Goal: Transaction & Acquisition: Purchase product/service

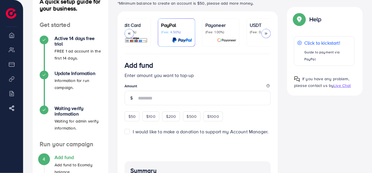
scroll to position [0, 68]
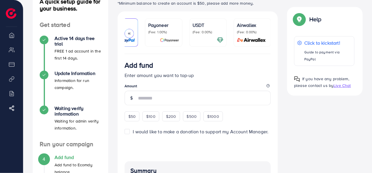
click at [215, 27] on p "USDT" at bounding box center [208, 25] width 31 height 7
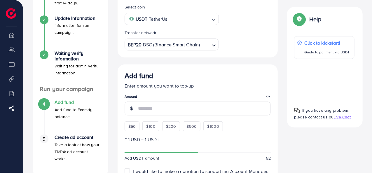
scroll to position [102, 0]
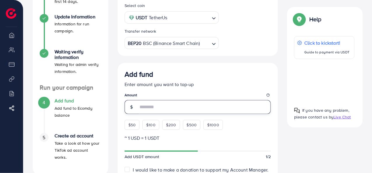
click at [152, 104] on input "number" at bounding box center [204, 107] width 133 height 14
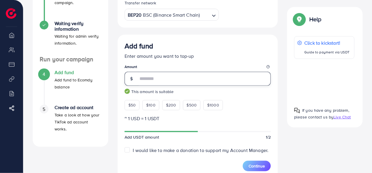
scroll to position [131, 0]
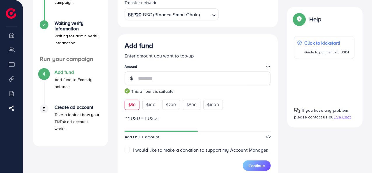
click at [132, 105] on span "$50" at bounding box center [131, 105] width 7 height 6
type input "**"
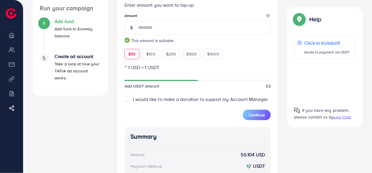
scroll to position [182, 0]
click at [133, 99] on label "I would like to make a donation to support my Account Manager." at bounding box center [201, 99] width 136 height 7
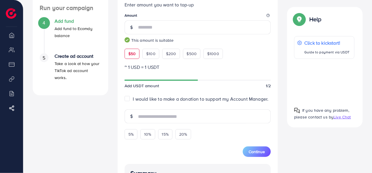
click at [133, 98] on label "I would like to make a donation to support my Account Manager." at bounding box center [201, 99] width 136 height 7
type input "*"
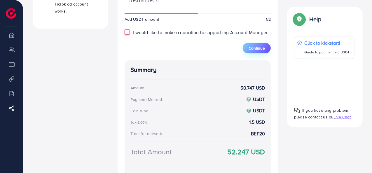
scroll to position [246, 0]
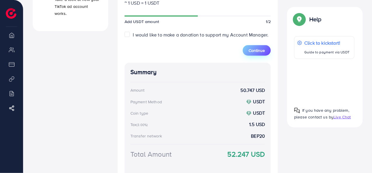
click at [259, 49] on span "Continue" at bounding box center [257, 51] width 16 height 6
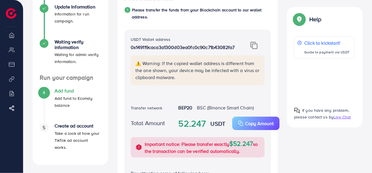
scroll to position [0, 0]
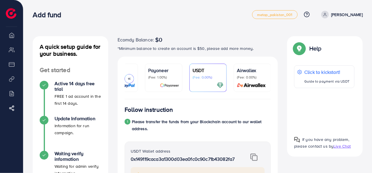
click at [259, 81] on div "Airwallex (Fee: 0.00%)" at bounding box center [252, 78] width 31 height 22
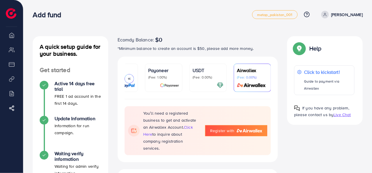
click at [8, 133] on div "Ecomdy Balance $0 Overview My ad accounts Payment Product Links Billing Affilia…" at bounding box center [11, 86] width 23 height 173
click at [99, 11] on div "Add fund" at bounding box center [143, 15] width 220 height 8
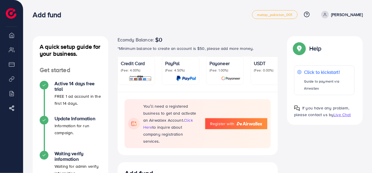
click at [336, 16] on p "[PERSON_NAME]" at bounding box center [347, 14] width 32 height 7
click at [327, 13] on icon at bounding box center [325, 15] width 4 height 4
click at [212, 22] on div "Add fund metap_pakistan_001 Help Center Contact Support Plans and Pricing Term …" at bounding box center [198, 14] width 330 height 16
click at [337, 15] on p "[PERSON_NAME]" at bounding box center [347, 14] width 32 height 7
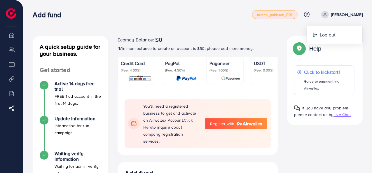
drag, startPoint x: 145, startPoint y: 22, endPoint x: 272, endPoint y: 11, distance: 127.9
click at [272, 11] on nav "Add fund metap_pakistan_001 Help Center Contact Support Plans and Pricing Term …" at bounding box center [198, 14] width 330 height 21
click at [272, 11] on link "metap_pakistan_001" at bounding box center [275, 14] width 46 height 9
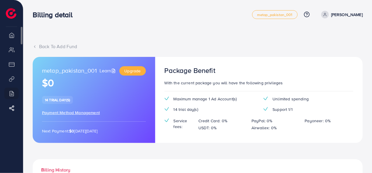
click at [16, 35] on li "Overview" at bounding box center [11, 35] width 23 height 12
click at [11, 36] on li "Overview" at bounding box center [11, 35] width 23 height 12
